Goal: Navigation & Orientation: Find specific page/section

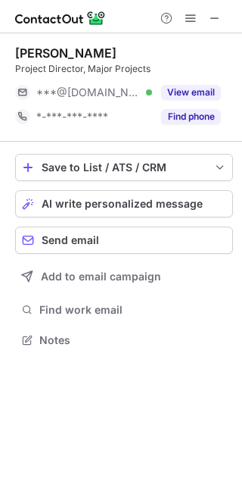
scroll to position [329, 242]
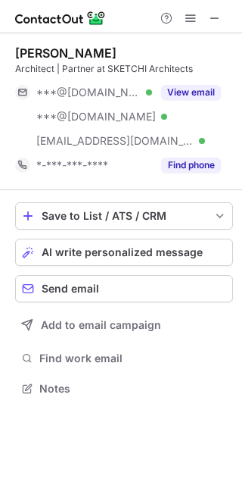
scroll to position [377, 242]
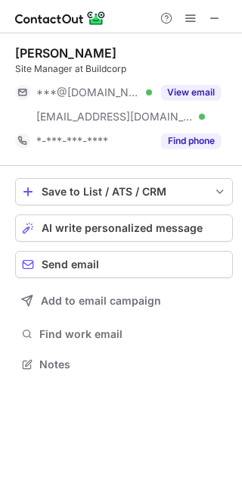
scroll to position [353, 242]
